Goal: Information Seeking & Learning: Learn about a topic

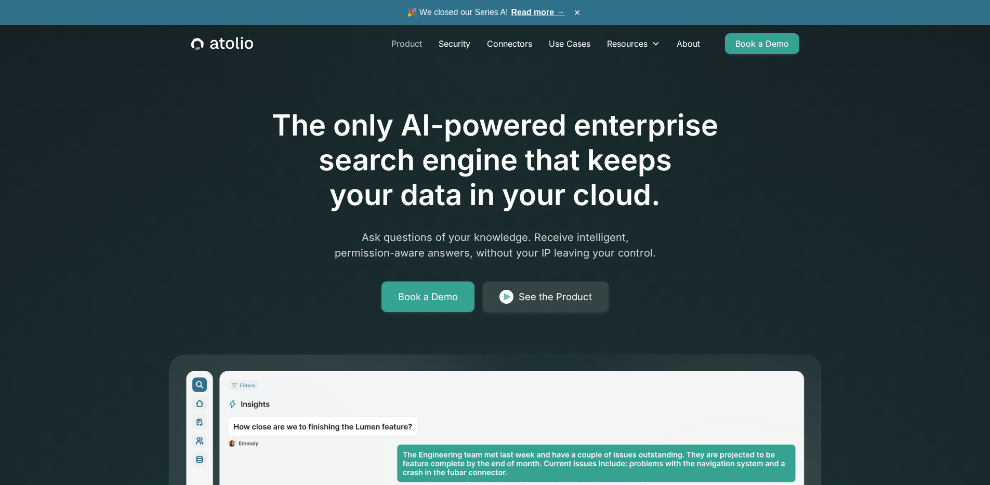
click at [406, 43] on link "Product" at bounding box center [406, 43] width 47 height 21
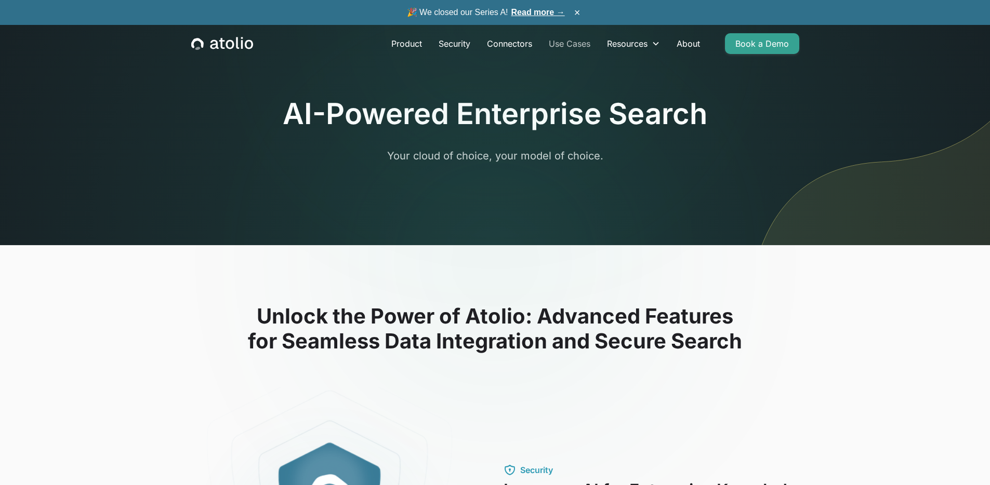
click at [573, 48] on link "Use Cases" at bounding box center [569, 43] width 58 height 21
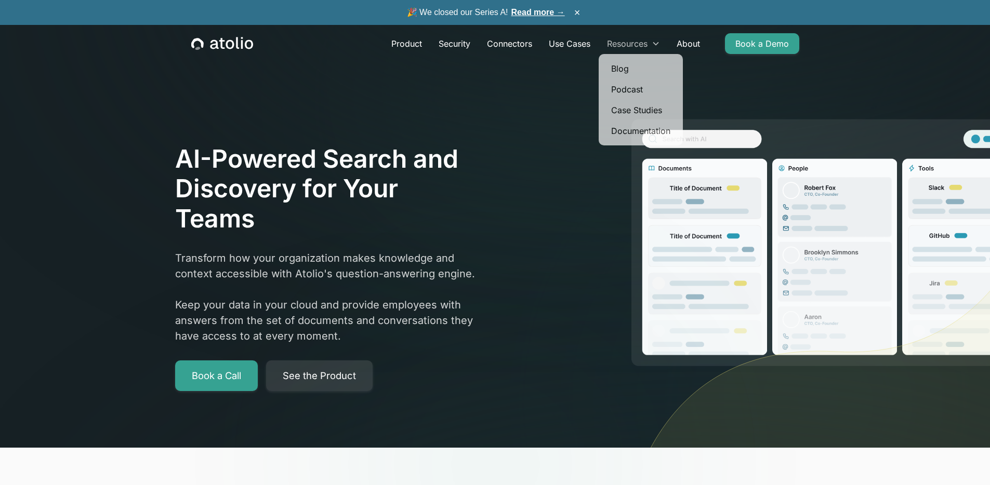
click at [639, 50] on div "Resources" at bounding box center [634, 43] width 70 height 21
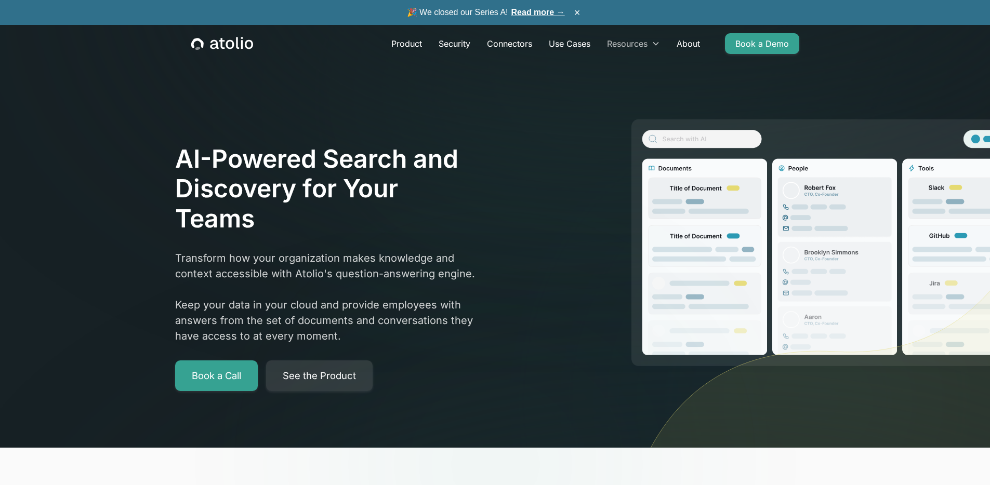
click at [639, 50] on div "Resources" at bounding box center [634, 43] width 70 height 21
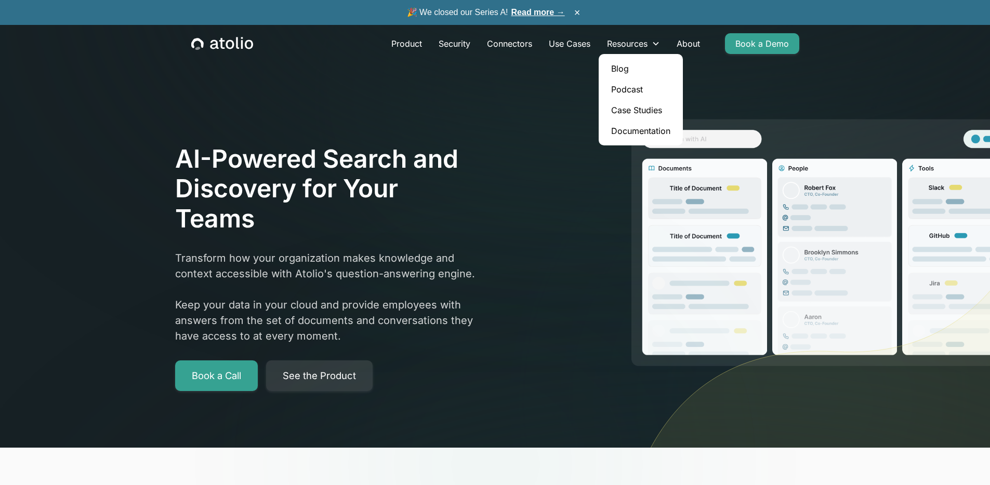
click at [636, 91] on link "Podcast" at bounding box center [641, 89] width 76 height 21
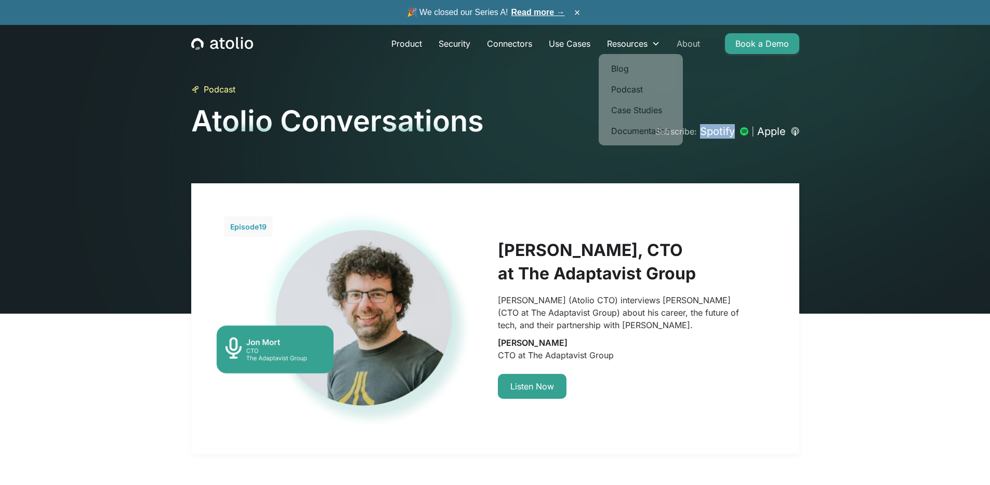
click at [690, 48] on link "About" at bounding box center [688, 43] width 40 height 21
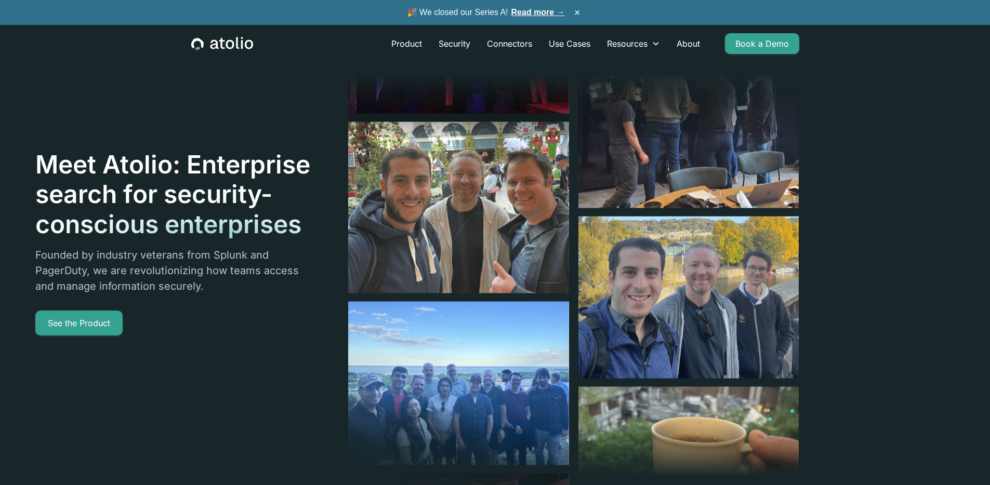
click at [675, 231] on img at bounding box center [688, 298] width 221 height 162
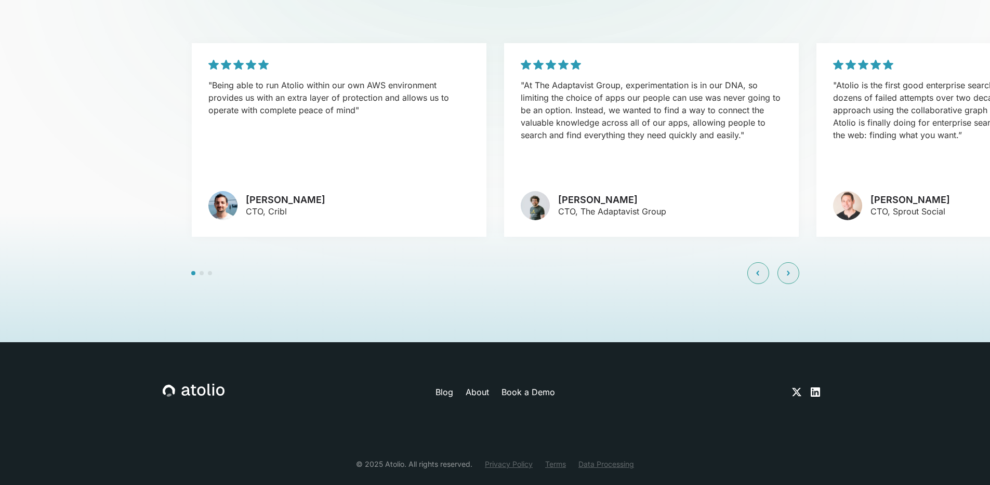
scroll to position [2508, 0]
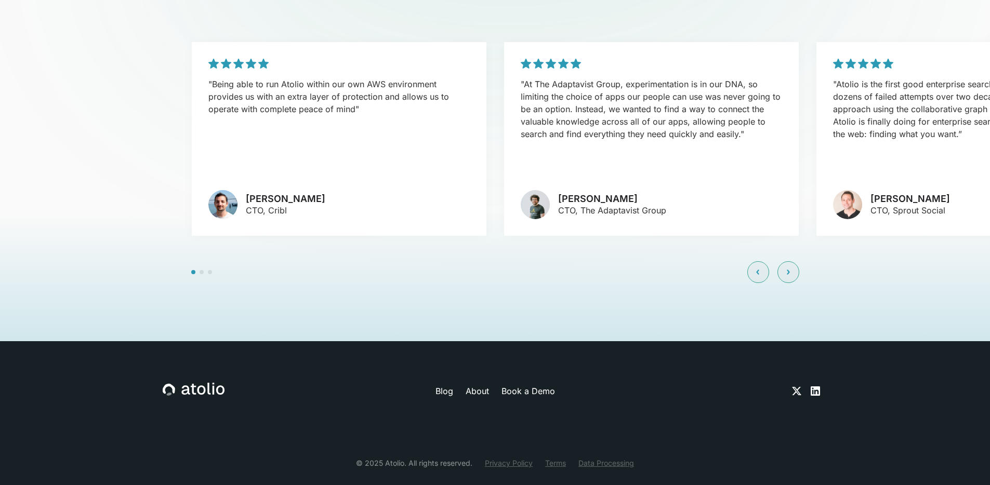
click at [442, 385] on link "Blog" at bounding box center [444, 391] width 18 height 12
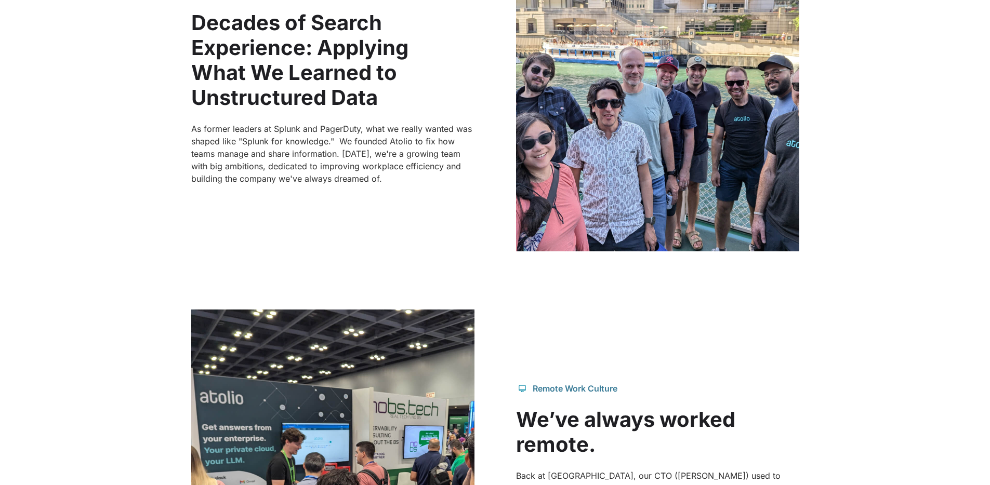
scroll to position [120, 0]
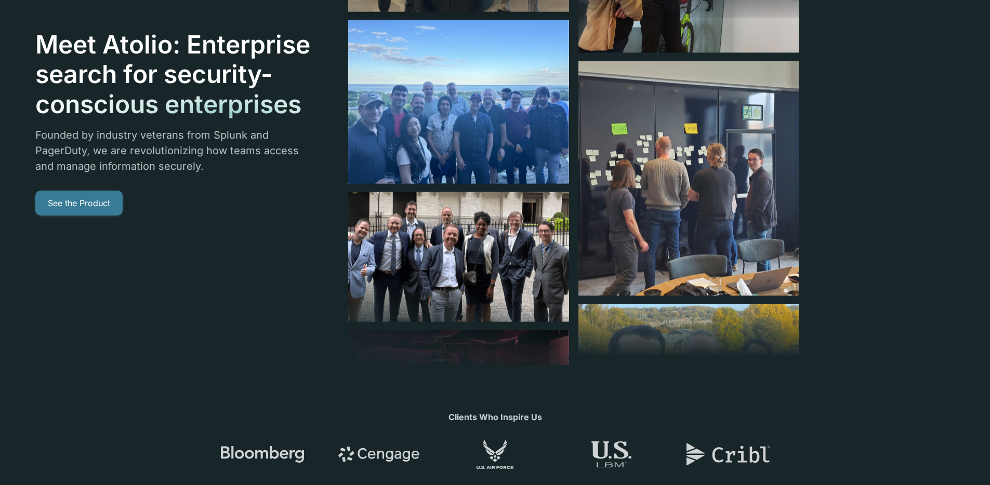
click at [104, 203] on link "See the Product" at bounding box center [78, 203] width 87 height 25
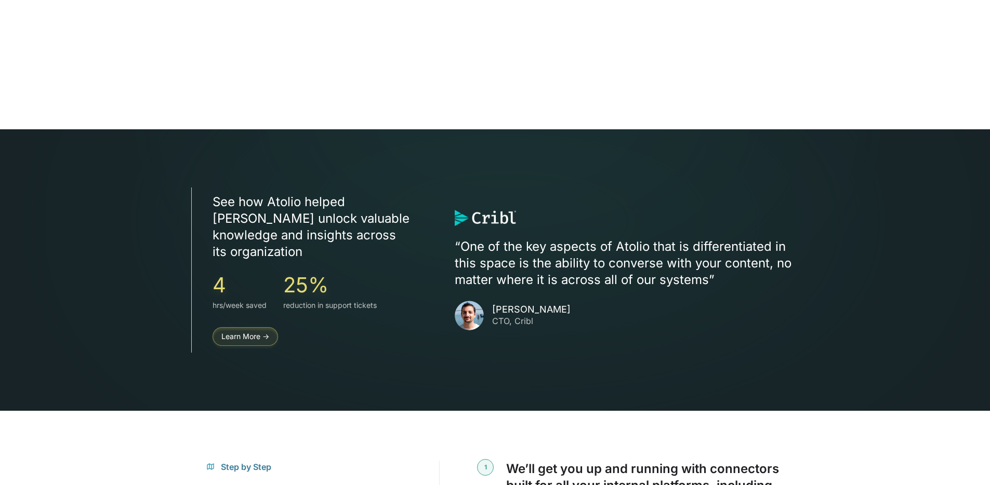
scroll to position [1727, 0]
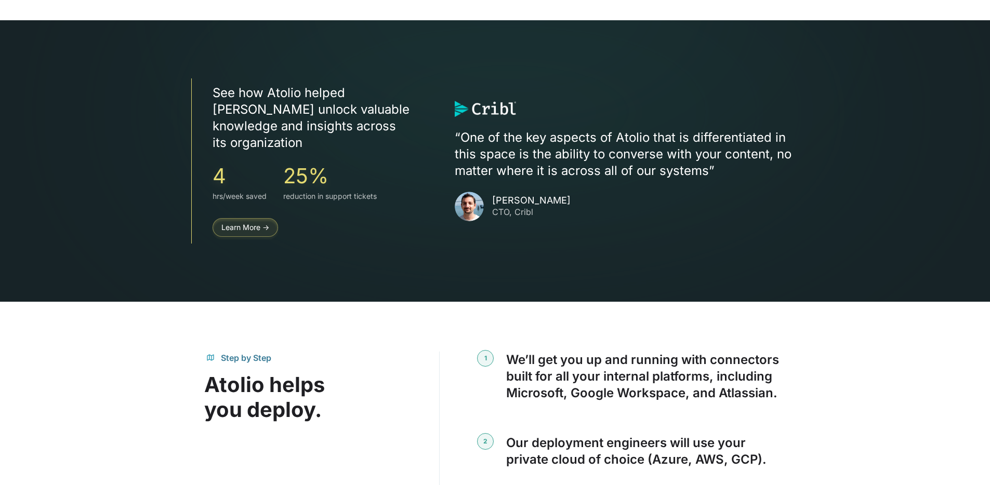
click at [250, 222] on div "See how Atolio helped Cribl unlock valuable knowledge and insights across its o…" at bounding box center [302, 160] width 222 height 165
click at [249, 218] on link "Learn More ->" at bounding box center [245, 227] width 65 height 19
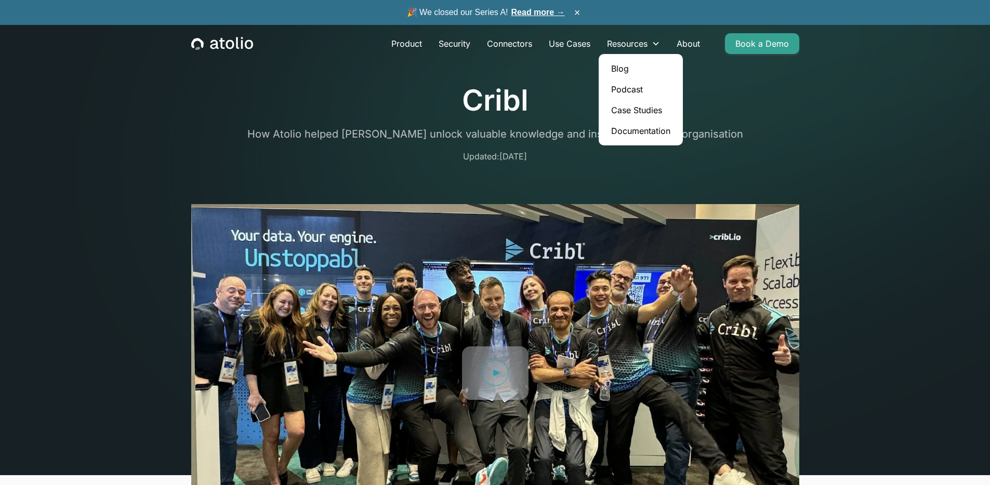
click at [627, 112] on link "Case Studies" at bounding box center [641, 110] width 76 height 21
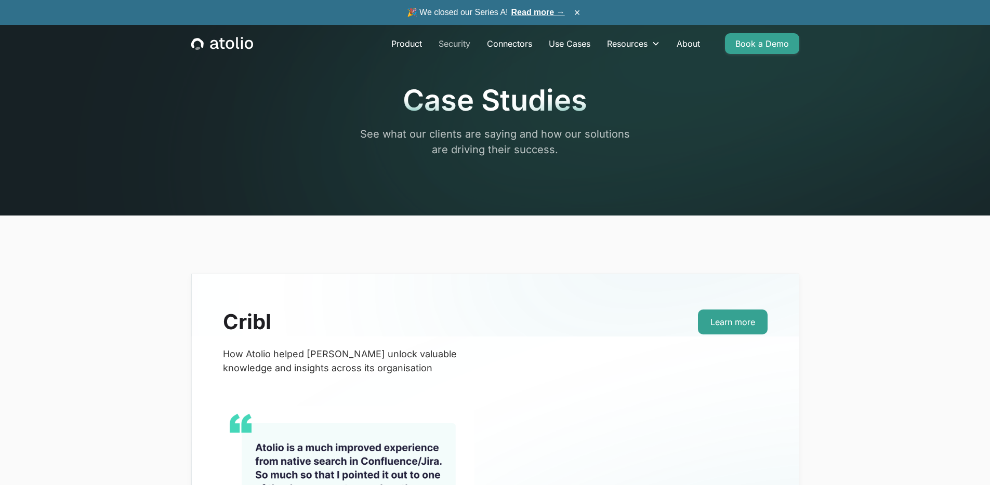
click at [459, 44] on link "Security" at bounding box center [454, 43] width 48 height 21
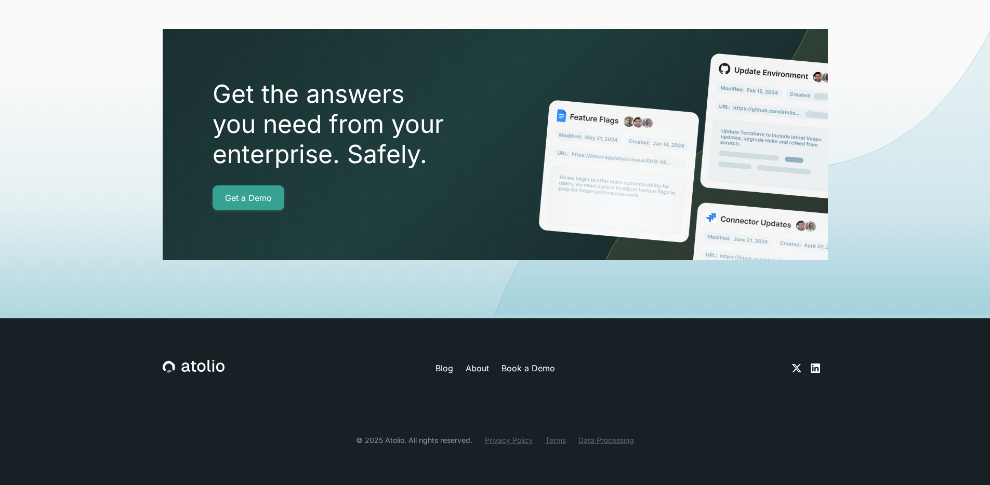
scroll to position [2953, 0]
